Goal: Find specific page/section: Find specific page/section

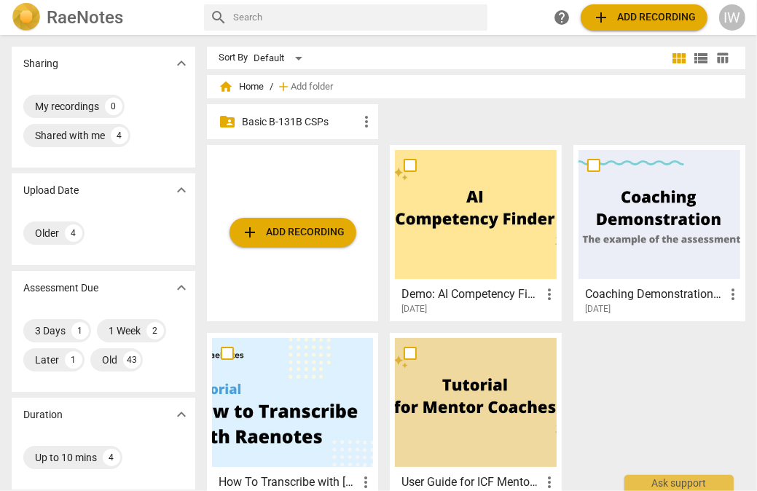
click at [304, 118] on p "Basic B-131B CSPs" at bounding box center [300, 121] width 117 height 15
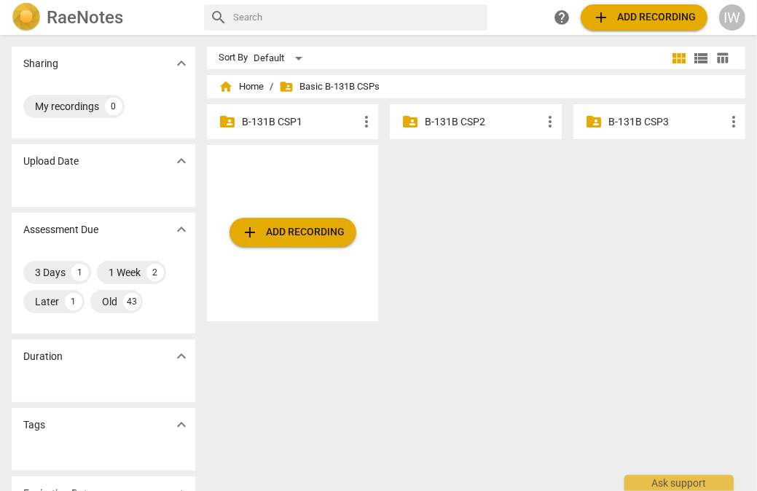
click at [453, 114] on p "B-131B CSP2" at bounding box center [483, 121] width 117 height 15
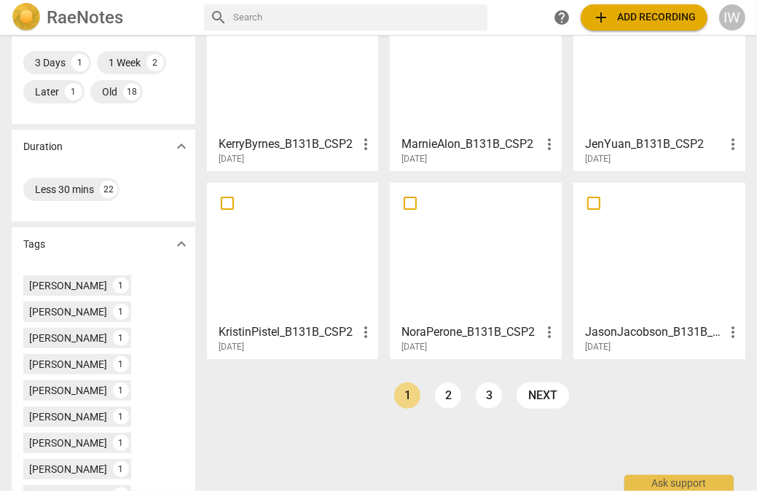
scroll to position [352, 0]
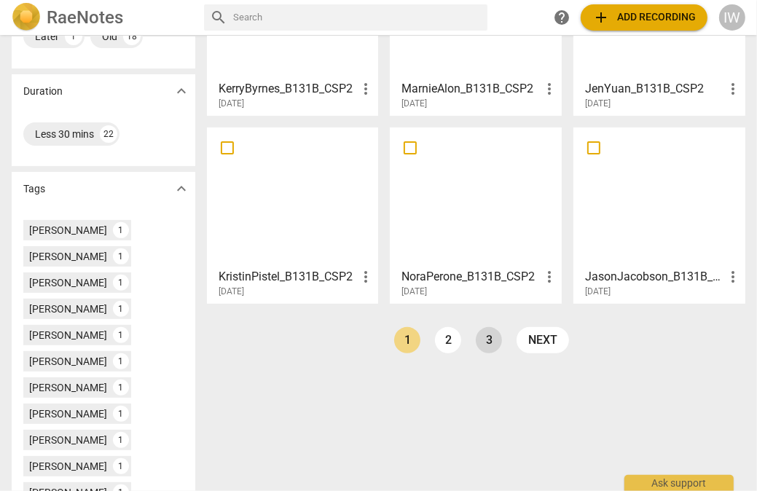
click at [485, 339] on link "3" at bounding box center [488, 340] width 26 height 26
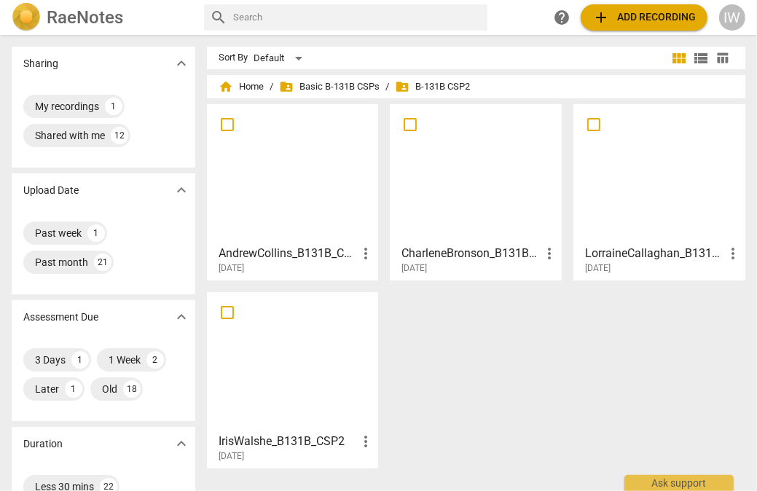
click at [283, 389] on div at bounding box center [293, 361] width 162 height 129
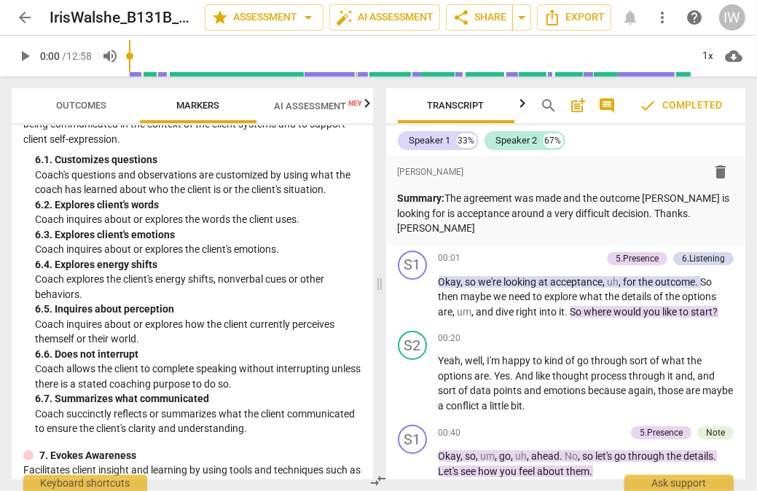
scroll to position [969, 0]
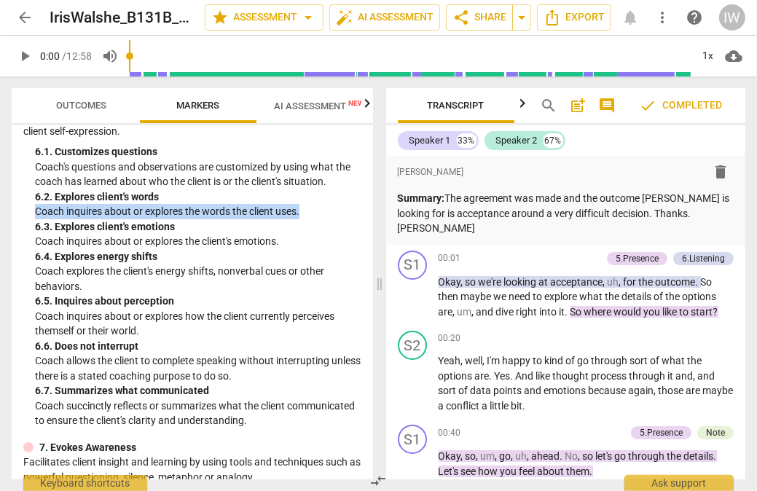
drag, startPoint x: 367, startPoint y: 201, endPoint x: 368, endPoint y: 209, distance: 8.0
click at [368, 209] on div "ADDCA Combined Markers lock 1. Demonstrates Ethical Practice Understands and co…" at bounding box center [192, 302] width 361 height 354
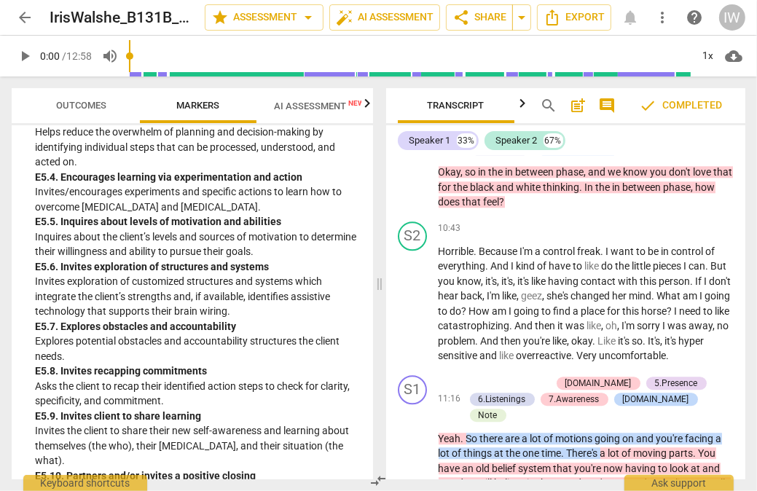
scroll to position [2653, 0]
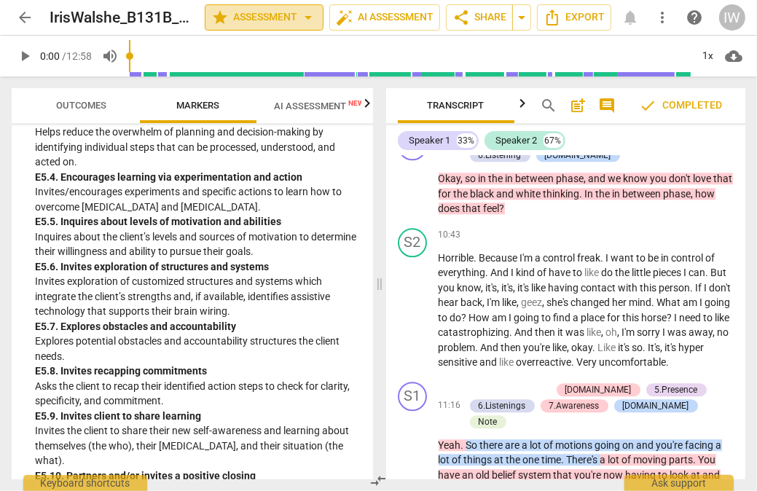
click at [284, 17] on span "star Assessment arrow_drop_down" at bounding box center [264, 17] width 106 height 17
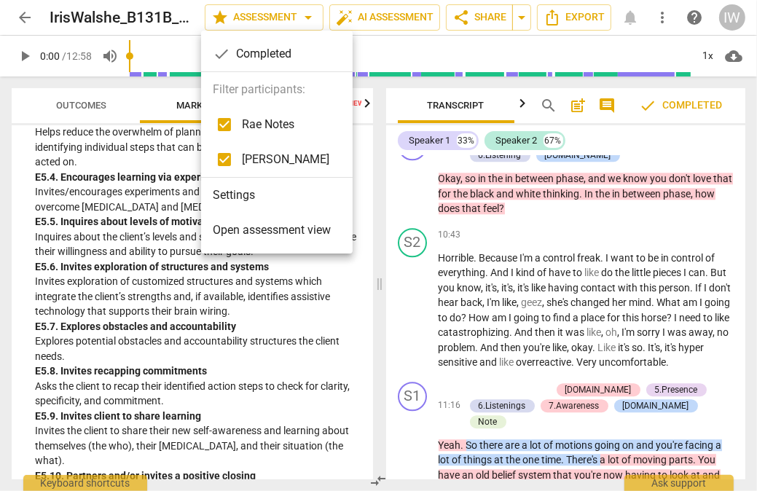
click at [262, 226] on span "Open assessment view" at bounding box center [272, 229] width 118 height 17
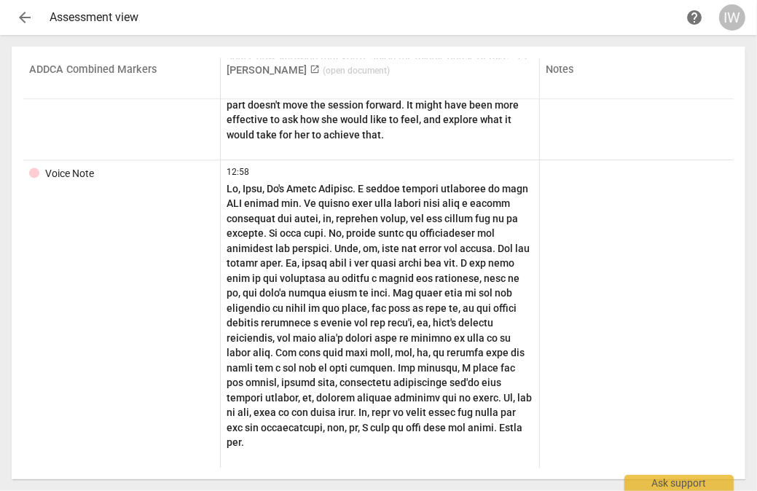
scroll to position [6030, 0]
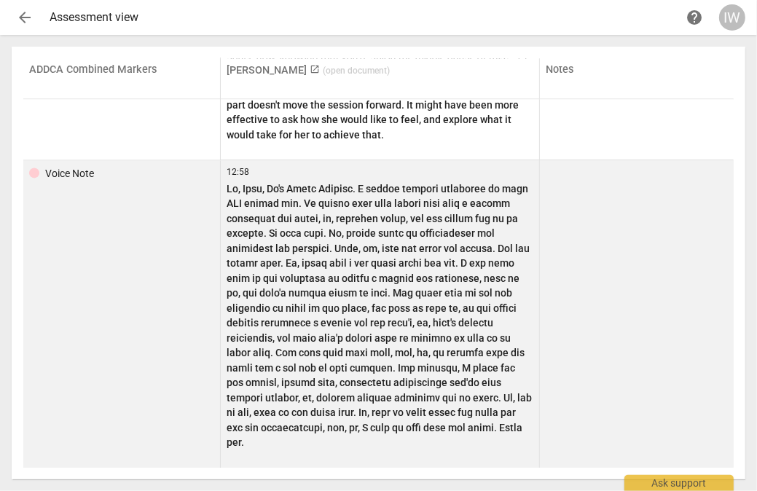
click at [33, 178] on div at bounding box center [34, 172] width 10 height 10
click at [79, 181] on div "Voice Note" at bounding box center [69, 173] width 49 height 15
